Goal: Obtain resource: Obtain resource

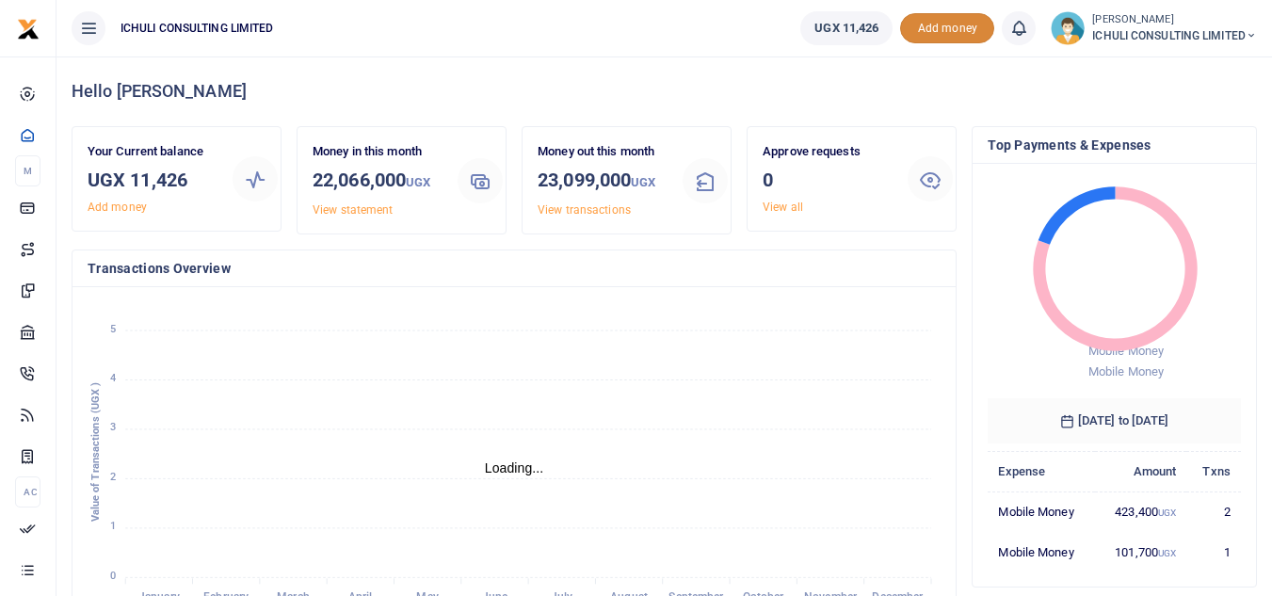
scroll to position [250, 239]
click at [950, 31] on span "Add money" at bounding box center [947, 28] width 94 height 31
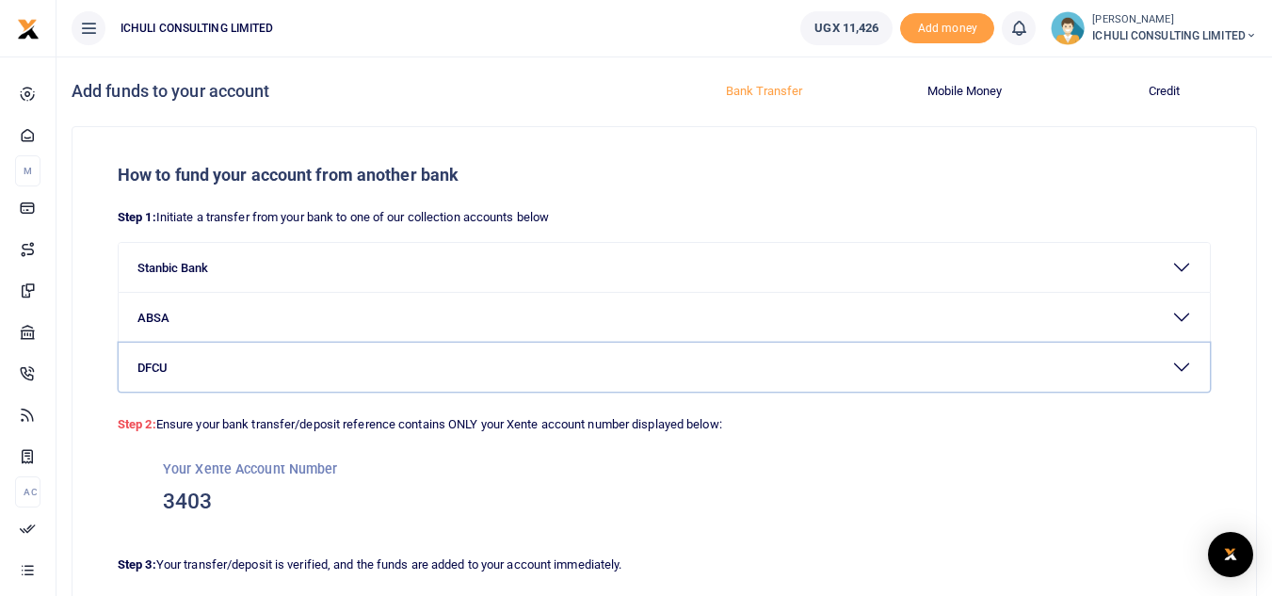
click at [1186, 367] on button "DFCU" at bounding box center [664, 367] width 1091 height 49
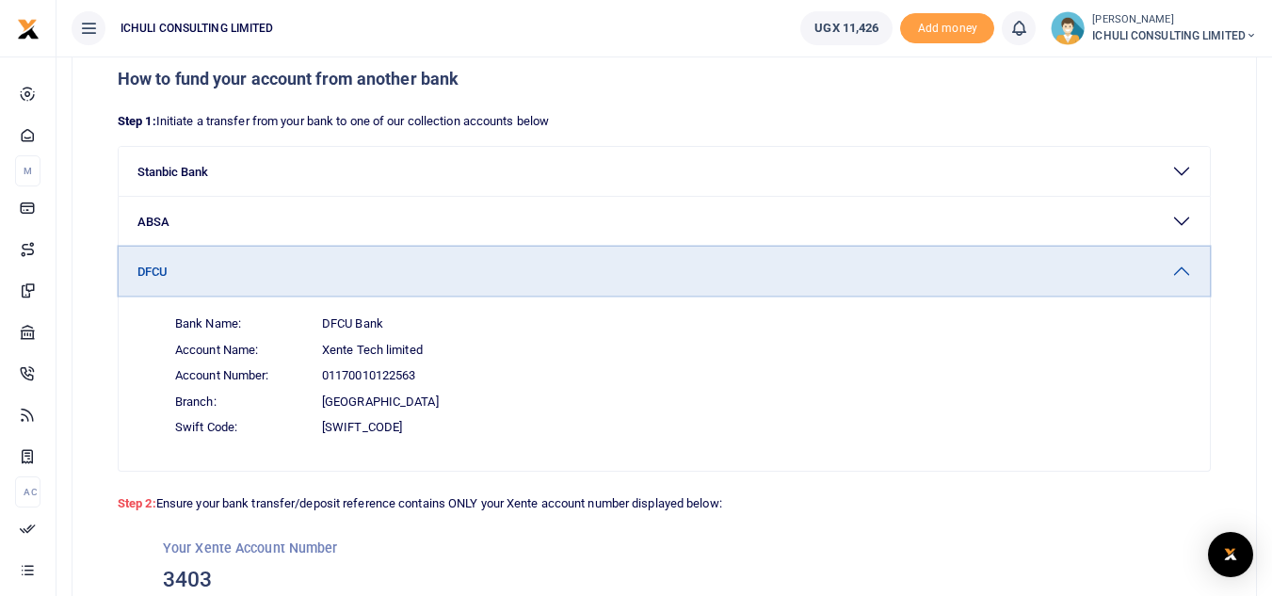
scroll to position [128, 0]
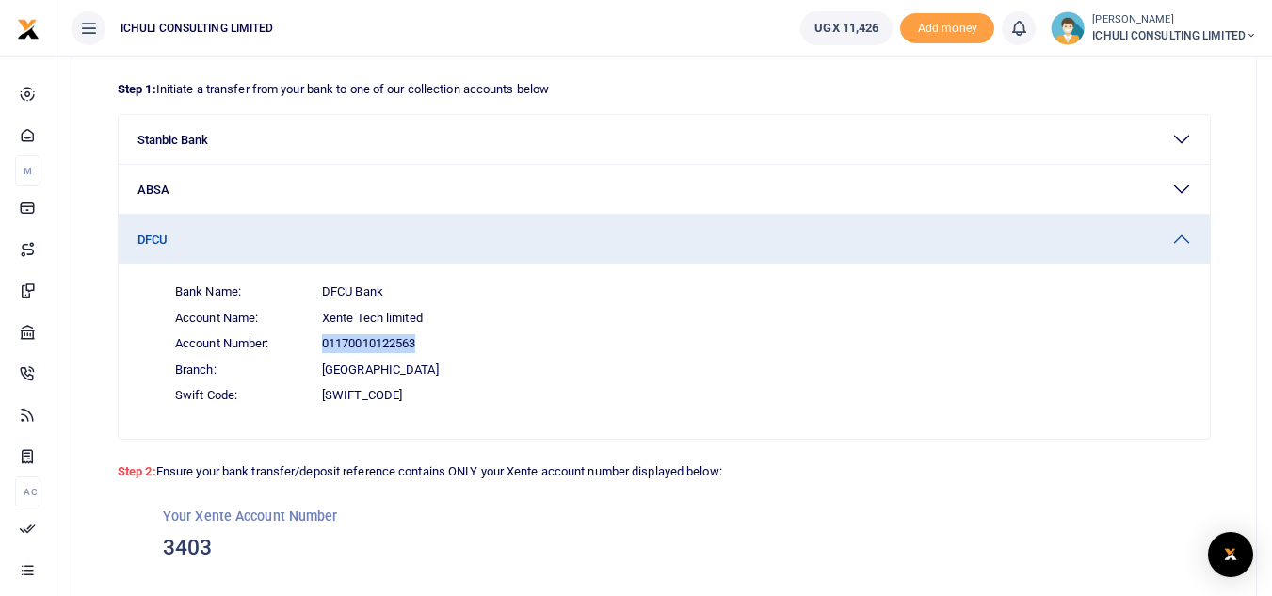
drag, startPoint x: 420, startPoint y: 342, endPoint x: 324, endPoint y: 345, distance: 96.1
click at [324, 345] on span "Account Number: 01170010122563" at bounding box center [675, 344] width 1031 height 26
copy span "01170010122563"
